Goal: Transaction & Acquisition: Book appointment/travel/reservation

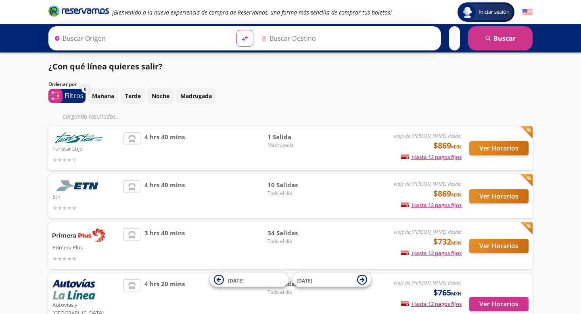
type input "[GEOGRAPHIC_DATA], [GEOGRAPHIC_DATA]"
type input "Manzanillo, Colima"
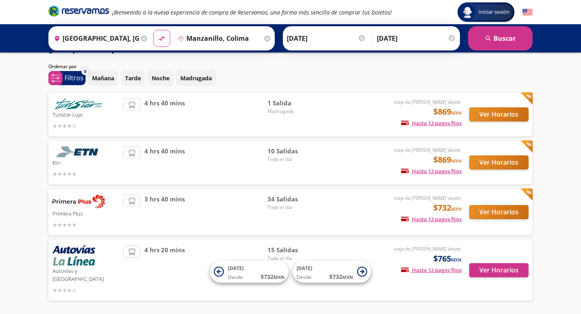
scroll to position [13, 0]
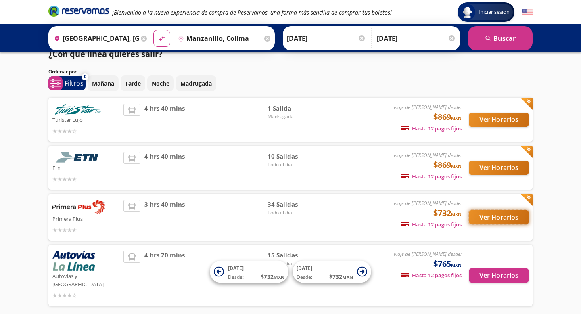
click at [518, 211] on button "Ver Horarios" at bounding box center [498, 217] width 59 height 14
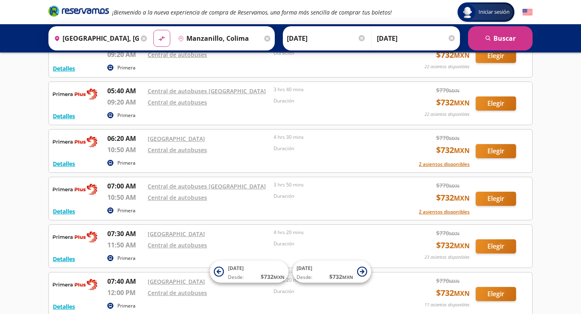
scroll to position [161, 0]
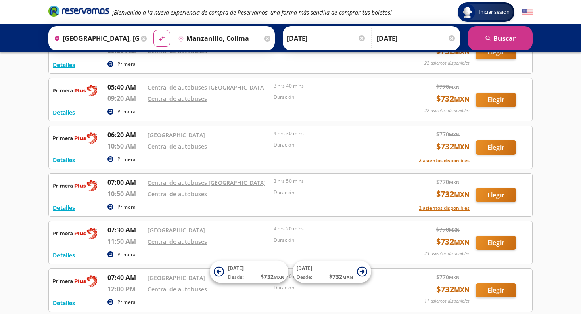
click at [500, 155] on div "Detalles Primera 06:20 AM Central Nueva 10:50 AM Central de autobuses 4 hrs 30 …" at bounding box center [290, 147] width 475 height 35
click at [499, 147] on button "Elegir" at bounding box center [495, 147] width 40 height 14
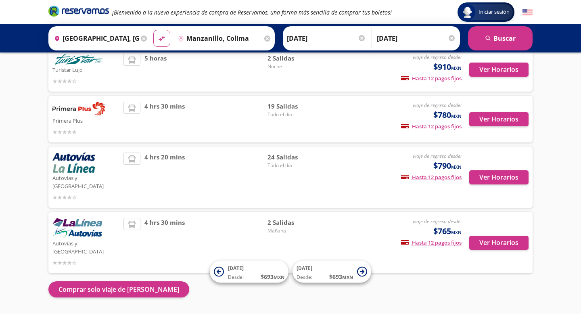
scroll to position [95, 0]
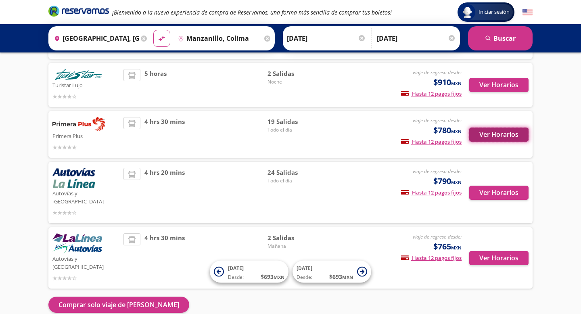
click at [504, 135] on button "Ver Horarios" at bounding box center [498, 134] width 59 height 14
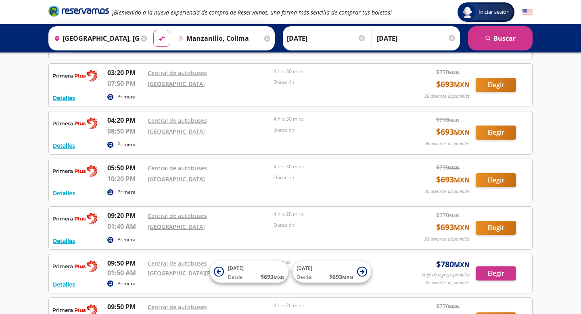
scroll to position [704, 0]
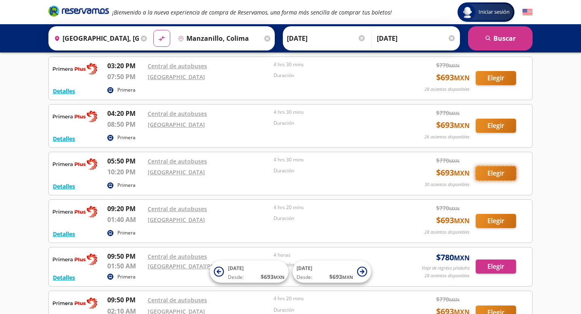
click at [496, 177] on button "Elegir" at bounding box center [495, 173] width 40 height 14
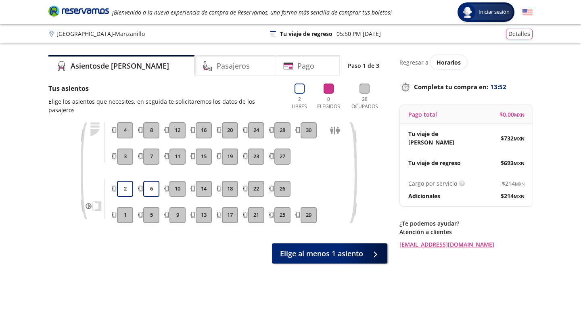
click at [280, 148] on button "27" at bounding box center [282, 156] width 16 height 16
click at [232, 207] on button "17" at bounding box center [230, 215] width 16 height 16
click at [233, 207] on button "17" at bounding box center [230, 215] width 16 height 16
click at [252, 152] on button "23" at bounding box center [256, 156] width 16 height 16
click at [257, 148] on button "23" at bounding box center [256, 156] width 16 height 16
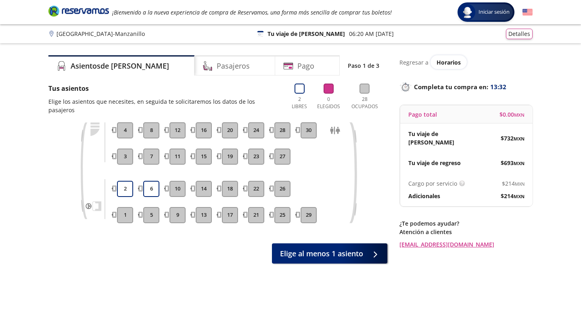
click at [257, 122] on button "24" at bounding box center [256, 130] width 16 height 16
click at [254, 126] on button "24" at bounding box center [256, 130] width 16 height 16
click at [258, 148] on button "23" at bounding box center [256, 156] width 16 height 16
click at [150, 181] on button "6" at bounding box center [151, 189] width 16 height 16
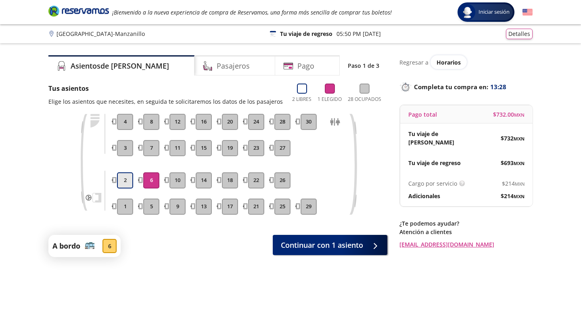
click at [126, 179] on button "2" at bounding box center [125, 180] width 16 height 16
